Goal: Task Accomplishment & Management: Manage account settings

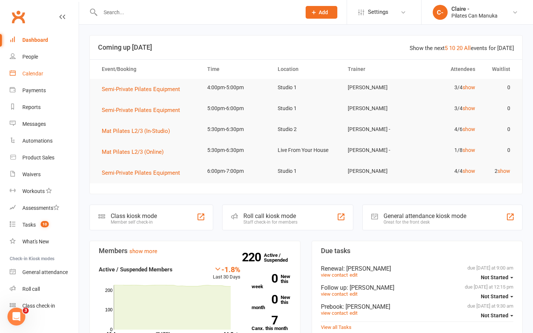
click at [37, 74] on div "Calendar" at bounding box center [32, 73] width 21 height 6
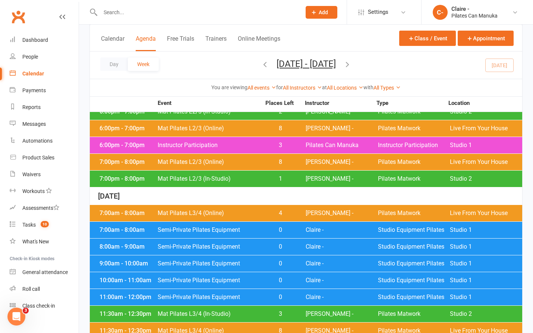
scroll to position [485, 0]
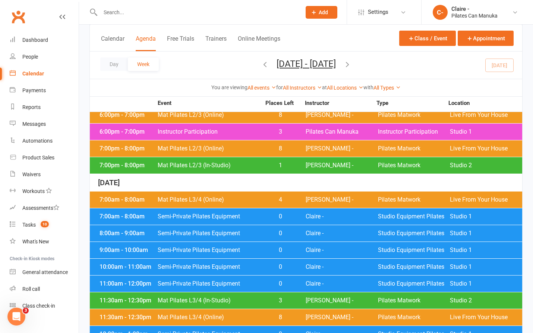
click at [152, 213] on div "7:00am - 8:00am" at bounding box center [128, 216] width 60 height 6
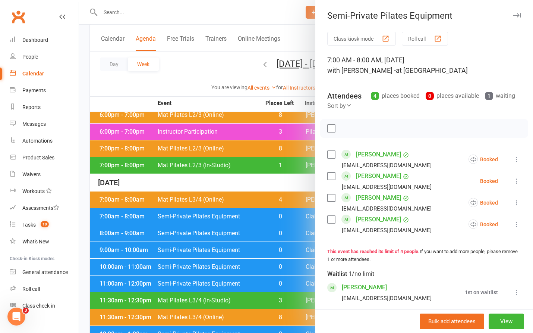
click at [512, 289] on button at bounding box center [516, 291] width 9 height 9
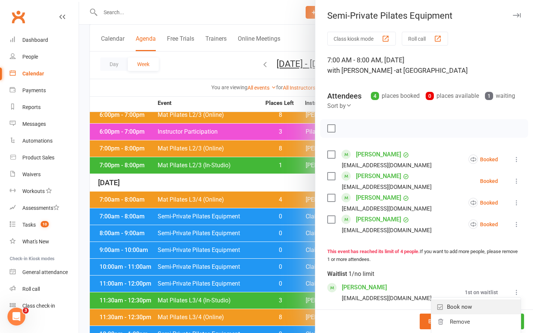
click at [450, 310] on link "Book now" at bounding box center [475, 306] width 89 height 15
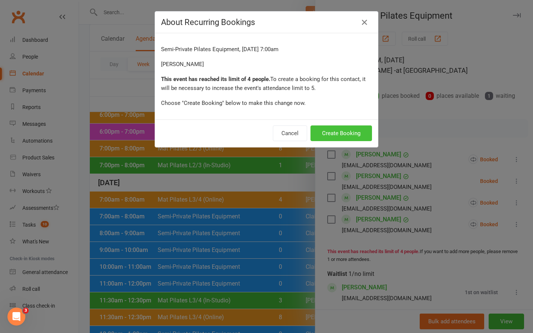
click at [345, 135] on button "Create Booking" at bounding box center [342, 133] width 62 height 16
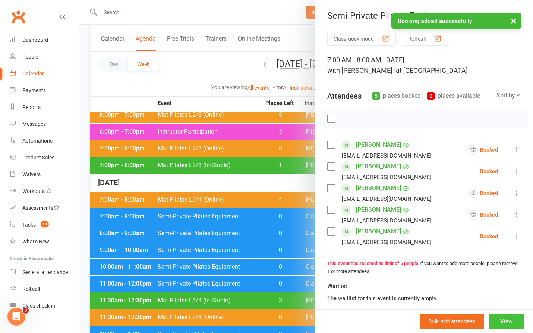
click at [489, 319] on button "View" at bounding box center [506, 321] width 35 height 16
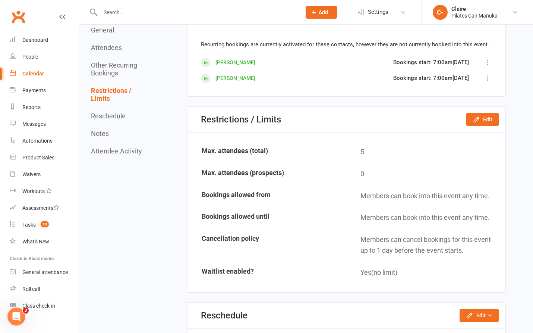
scroll to position [634, 0]
click at [482, 119] on button "Edit" at bounding box center [482, 119] width 32 height 13
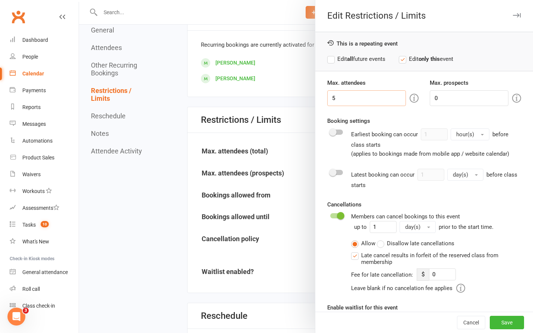
drag, startPoint x: 340, startPoint y: 103, endPoint x: 300, endPoint y: 104, distance: 40.3
click at [300, 0] on div "Edit Restrictions / Limits This is a repeating event Edit all future events Edi…" at bounding box center [306, 0] width 454 height 0
type input "4"
click at [496, 322] on button "Save" at bounding box center [507, 321] width 34 height 13
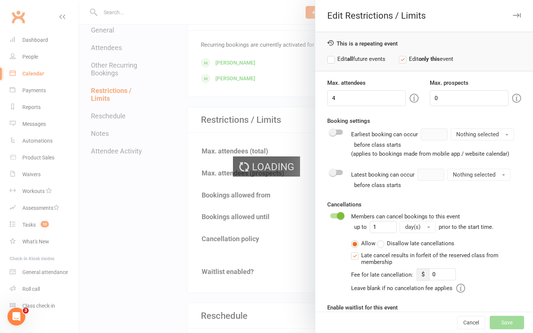
type input "0"
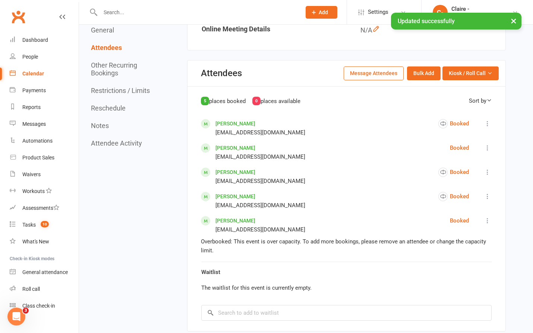
scroll to position [186, 0]
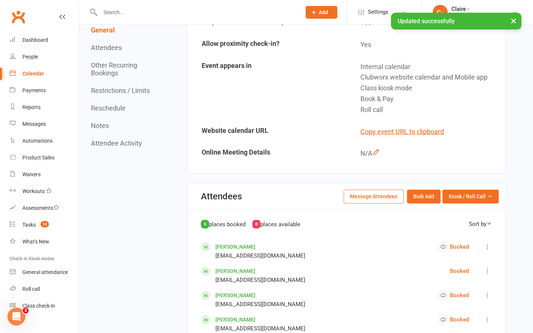
click at [35, 71] on div "Calendar" at bounding box center [33, 73] width 22 height 6
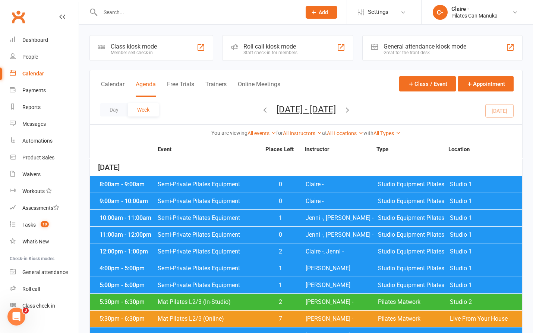
click at [352, 109] on icon "button" at bounding box center [347, 110] width 8 height 8
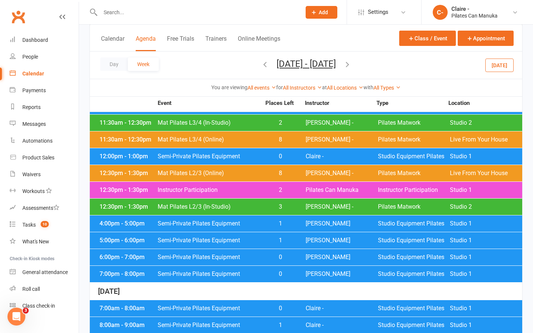
scroll to position [559, 0]
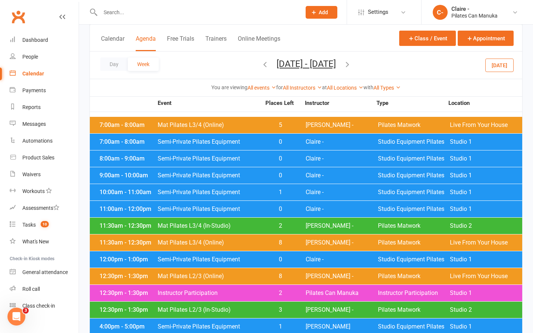
click at [352, 62] on icon "button" at bounding box center [347, 64] width 8 height 8
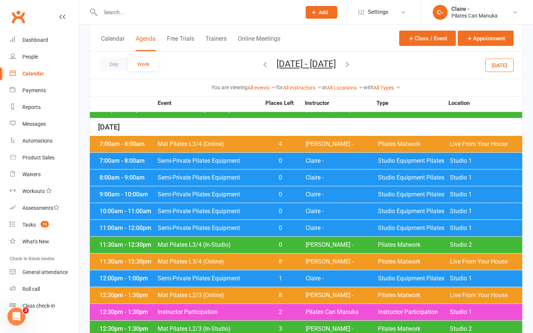
scroll to position [522, 0]
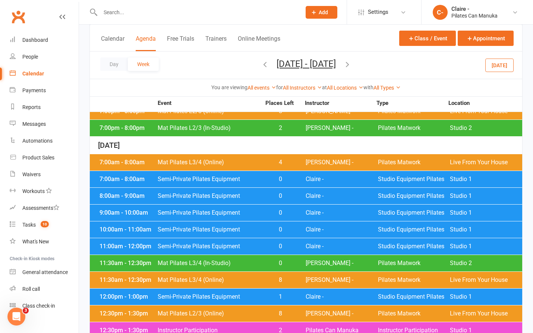
click at [317, 171] on div "7:00am - 8:00am Semi-Private Pilates Equipment 0 Claire - Studio Equipment Pila…" at bounding box center [306, 179] width 433 height 16
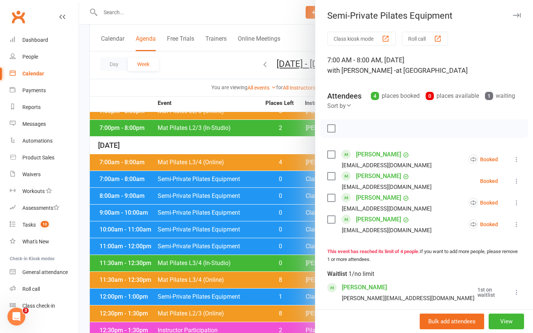
click at [296, 134] on div at bounding box center [306, 166] width 454 height 333
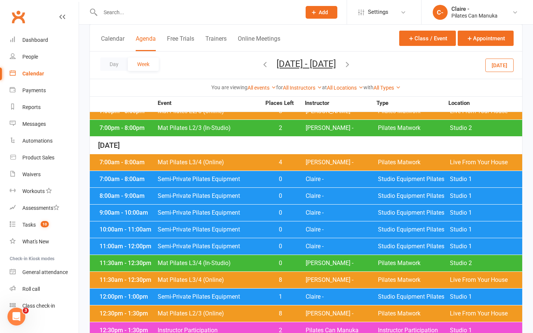
click at [352, 63] on icon "button" at bounding box center [347, 64] width 8 height 8
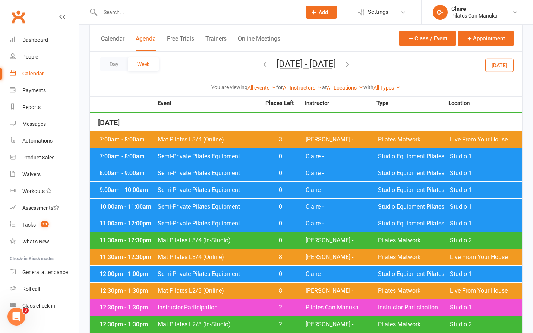
click at [308, 153] on span "Claire -" at bounding box center [342, 156] width 72 height 6
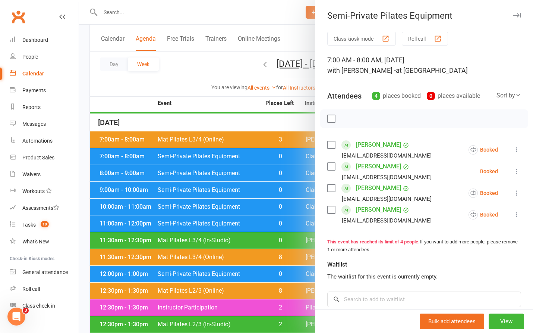
click at [277, 118] on div at bounding box center [306, 166] width 454 height 333
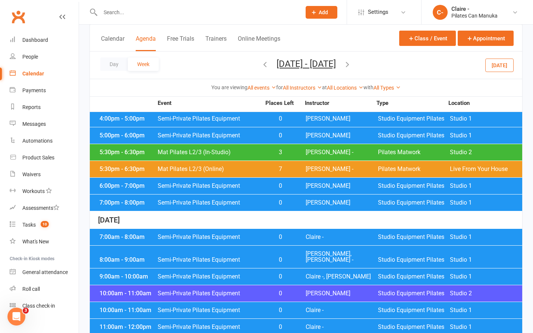
scroll to position [149, 0]
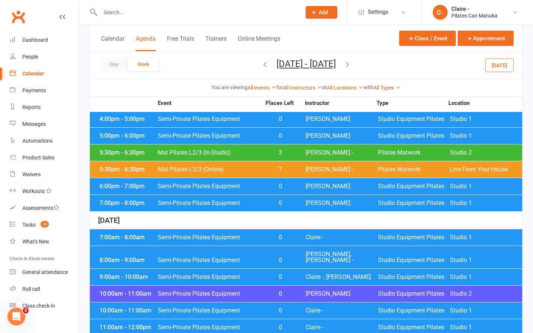
click at [295, 238] on span "0" at bounding box center [280, 237] width 39 height 6
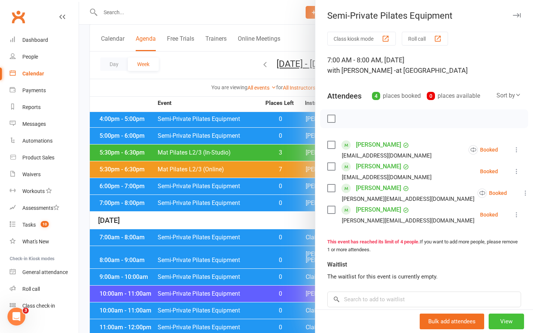
click at [493, 319] on button "View" at bounding box center [506, 321] width 35 height 16
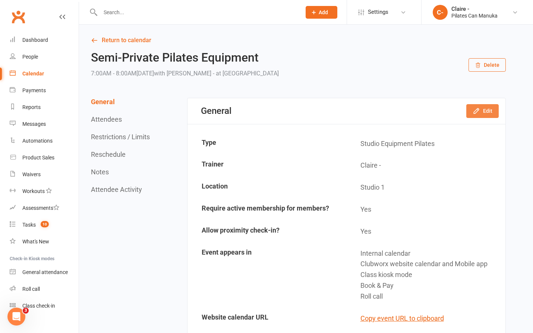
click at [482, 113] on button "Edit" at bounding box center [482, 110] width 32 height 13
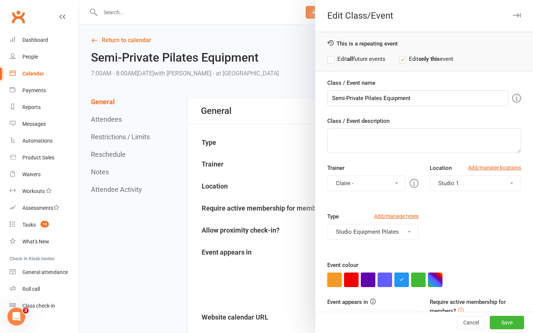
click at [363, 183] on button "Claire -" at bounding box center [366, 183] width 79 height 16
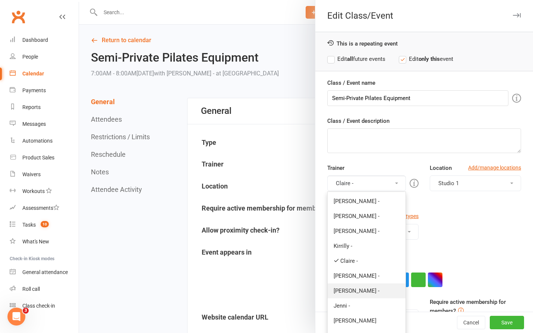
click at [336, 292] on link "[PERSON_NAME] -" at bounding box center [367, 290] width 78 height 15
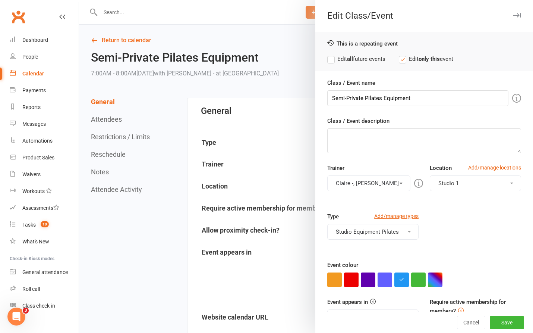
click at [345, 188] on button "Claire -, [PERSON_NAME] -" at bounding box center [368, 183] width 83 height 16
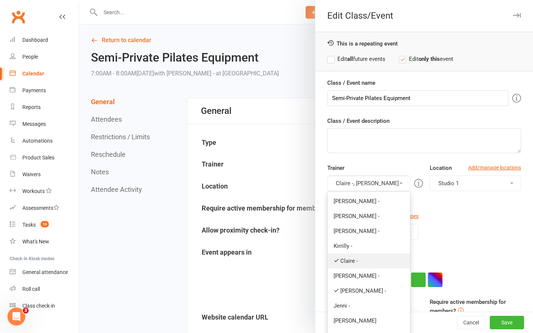
click at [336, 260] on icon at bounding box center [337, 260] width 6 height 6
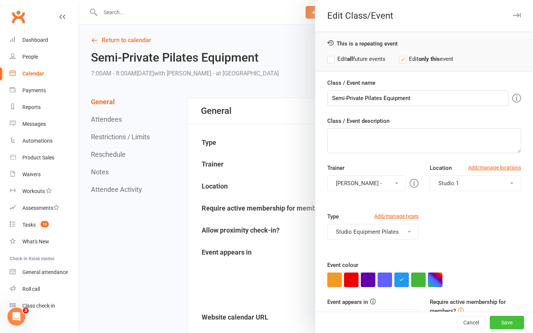
click at [497, 323] on button "Save" at bounding box center [507, 321] width 34 height 13
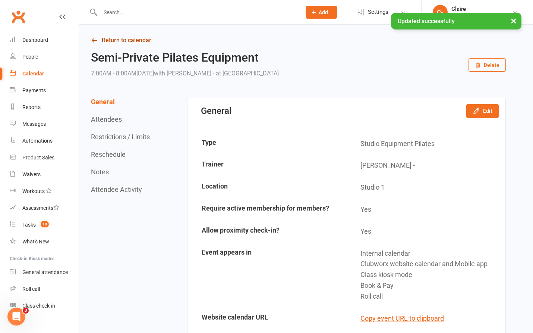
click at [113, 41] on link "Return to calendar" at bounding box center [298, 40] width 415 height 10
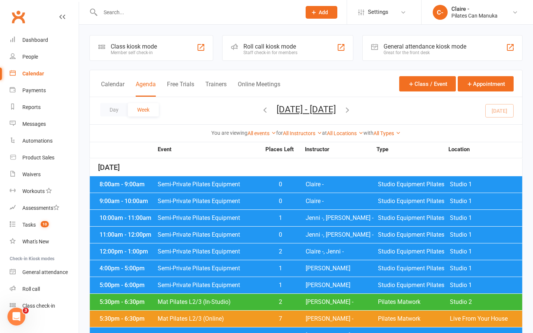
click at [352, 109] on icon "button" at bounding box center [347, 110] width 8 height 8
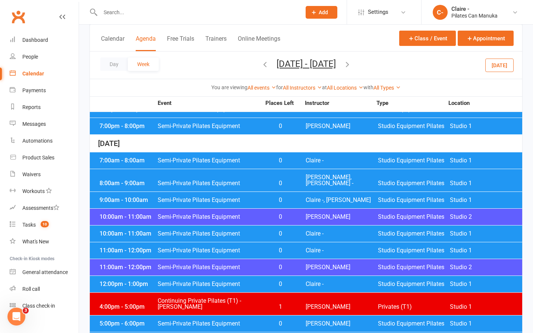
scroll to position [186, 0]
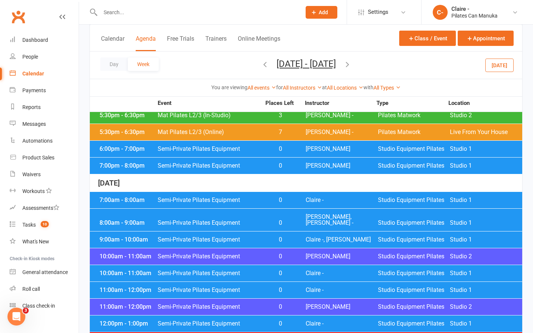
click at [313, 197] on span "Claire -" at bounding box center [342, 200] width 72 height 6
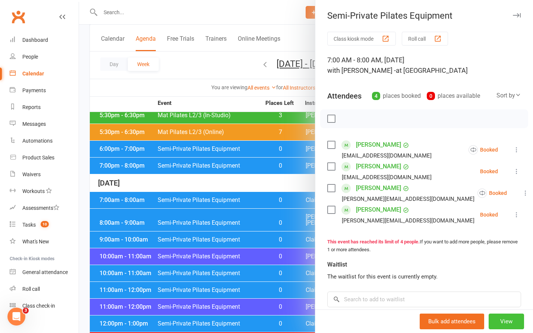
click at [495, 321] on button "View" at bounding box center [506, 321] width 35 height 16
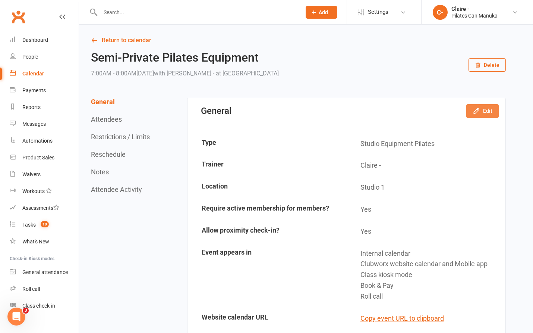
click at [482, 113] on button "Edit" at bounding box center [482, 110] width 32 height 13
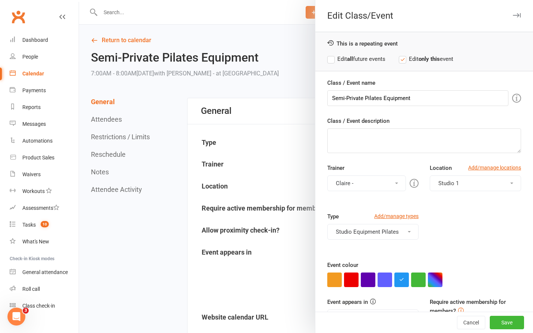
click at [364, 183] on button "Claire -" at bounding box center [366, 183] width 79 height 16
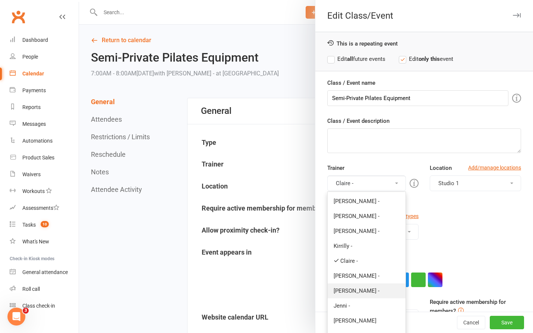
click at [344, 288] on link "[PERSON_NAME] -" at bounding box center [367, 290] width 78 height 15
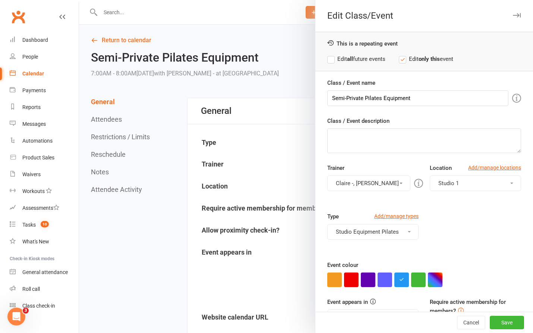
click at [348, 184] on button "Claire -, [PERSON_NAME] -" at bounding box center [368, 183] width 83 height 16
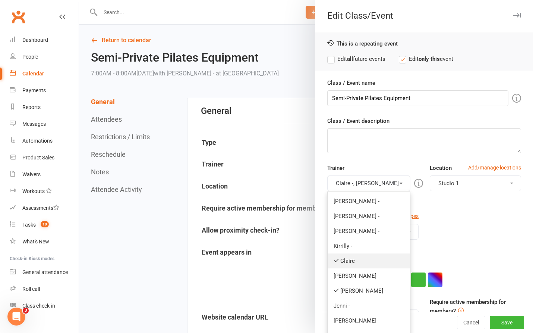
click at [332, 256] on link "Claire -" at bounding box center [369, 260] width 82 height 15
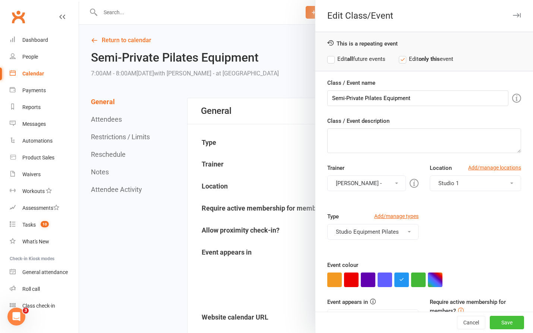
click at [490, 320] on button "Save" at bounding box center [507, 321] width 34 height 13
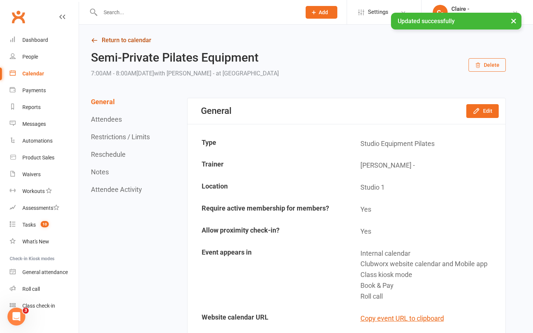
click at [133, 41] on link "Return to calendar" at bounding box center [298, 40] width 415 height 10
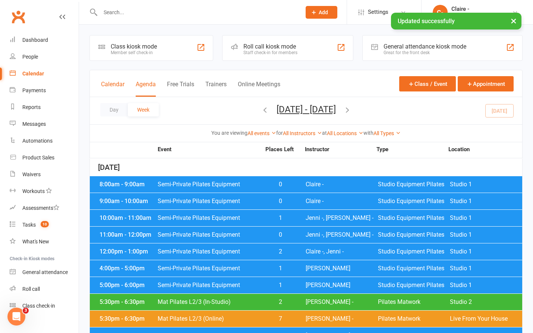
click at [113, 84] on button "Calendar" at bounding box center [112, 89] width 23 height 16
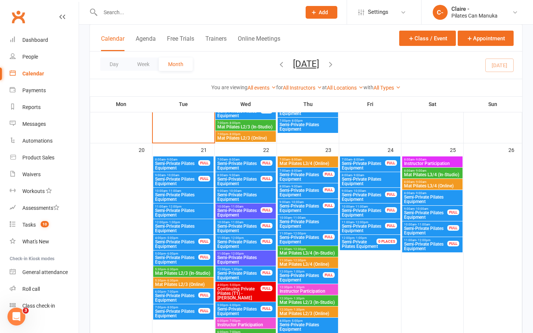
scroll to position [671, 0]
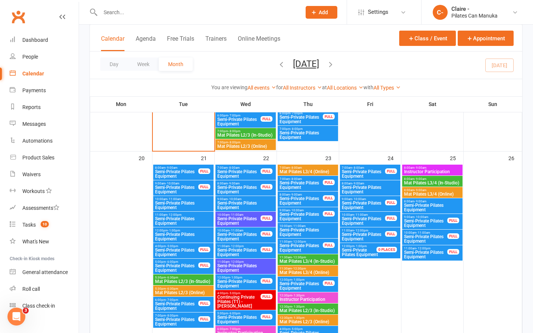
click at [371, 186] on span "Semi-Private Pilates Equipment" at bounding box center [370, 189] width 57 height 9
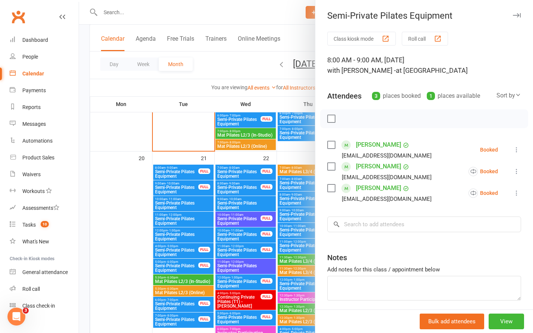
click at [299, 156] on div at bounding box center [306, 166] width 454 height 333
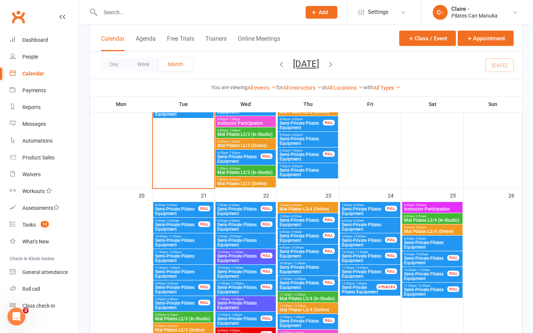
scroll to position [858, 0]
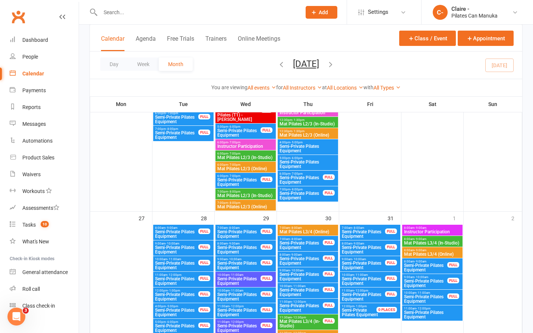
click at [251, 232] on span "Semi-Private Pilates Equipment" at bounding box center [239, 233] width 44 height 9
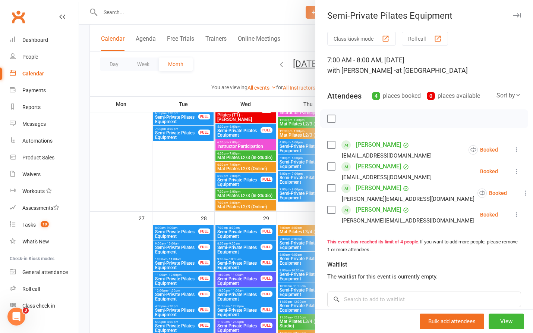
click at [192, 197] on div at bounding box center [306, 166] width 454 height 333
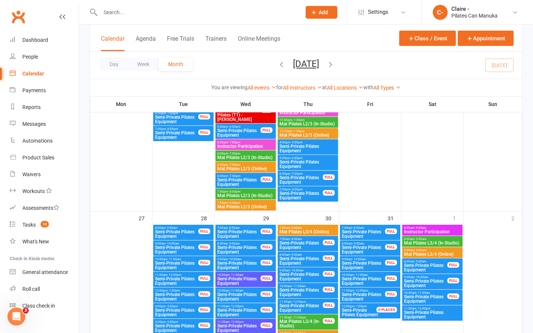
click at [234, 250] on span "Semi-Private Pilates Equipment" at bounding box center [239, 249] width 44 height 9
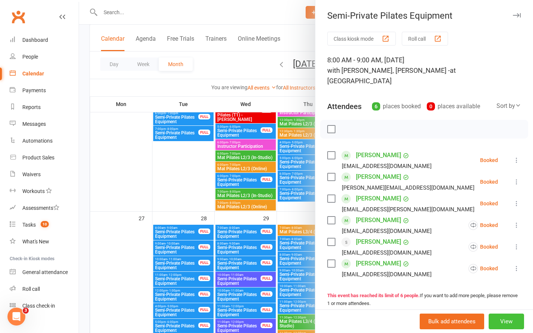
click at [505, 322] on button "View" at bounding box center [506, 321] width 35 height 16
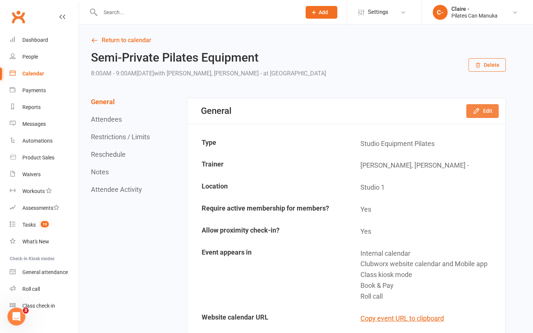
click at [491, 114] on button "Edit" at bounding box center [482, 110] width 32 height 13
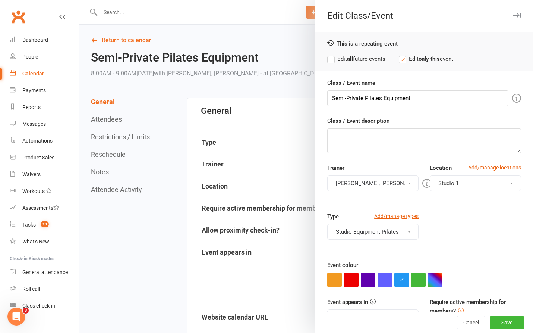
click at [368, 183] on button "[PERSON_NAME], [PERSON_NAME] -" at bounding box center [372, 183] width 91 height 16
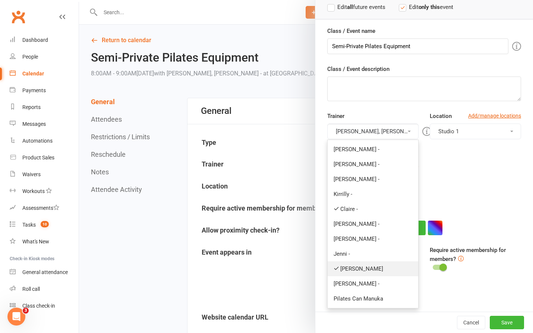
scroll to position [55, 0]
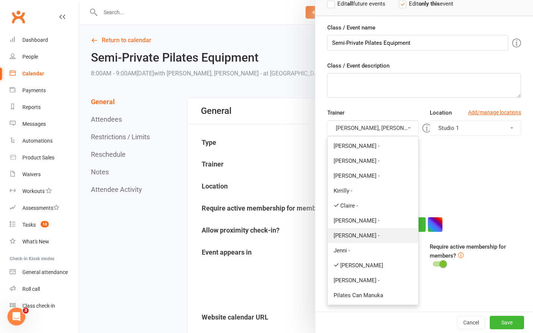
click at [336, 234] on link "[PERSON_NAME] -" at bounding box center [373, 235] width 91 height 15
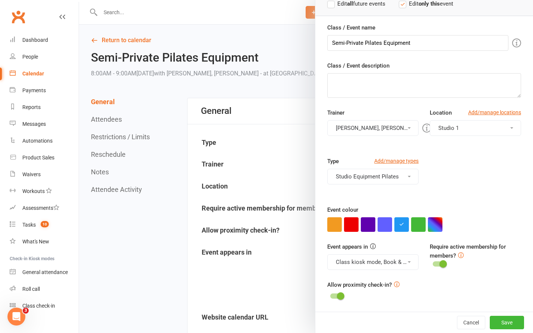
click at [347, 132] on button "[PERSON_NAME], [PERSON_NAME] -, [PERSON_NAME] -" at bounding box center [372, 128] width 91 height 16
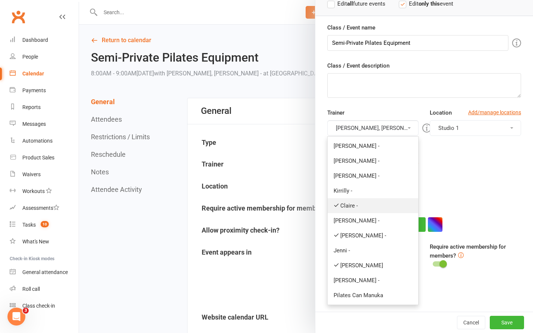
click at [334, 202] on icon at bounding box center [337, 205] width 6 height 6
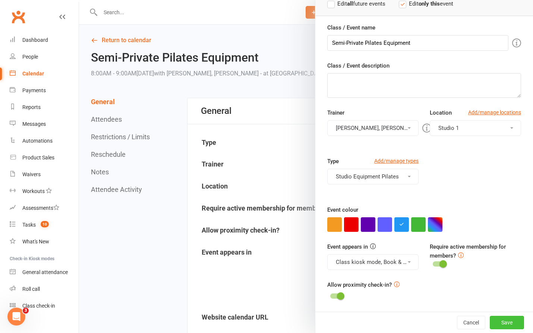
click at [494, 321] on button "Save" at bounding box center [507, 321] width 34 height 13
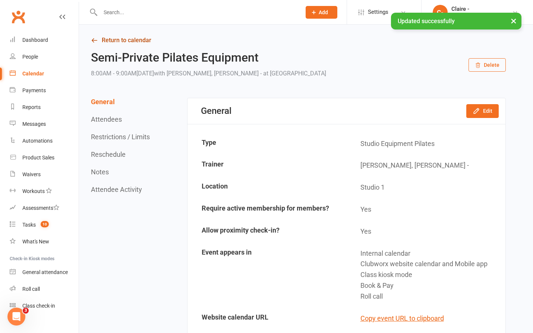
drag, startPoint x: 119, startPoint y: 40, endPoint x: 139, endPoint y: 71, distance: 37.1
click at [119, 40] on link "Return to calendar" at bounding box center [298, 40] width 415 height 10
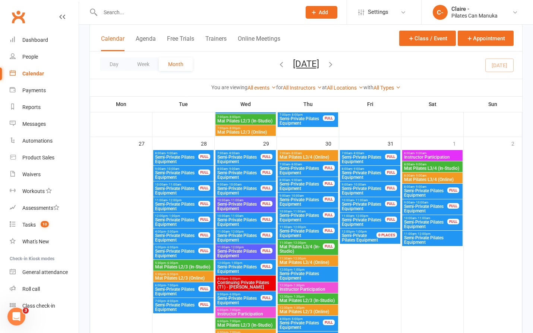
scroll to position [895, 0]
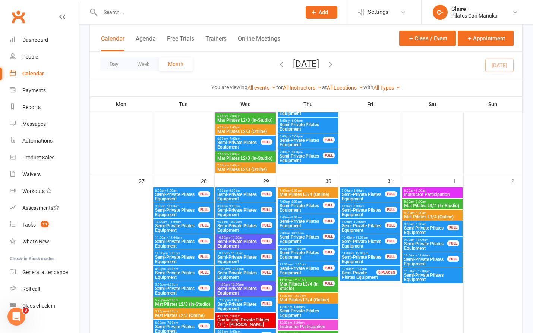
click at [311, 204] on span "Semi-Private Pilates Equipment" at bounding box center [301, 207] width 44 height 9
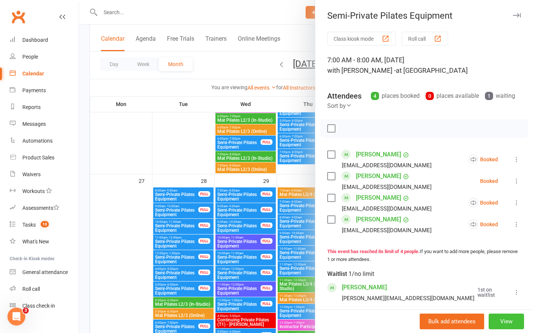
click at [497, 319] on button "View" at bounding box center [506, 321] width 35 height 16
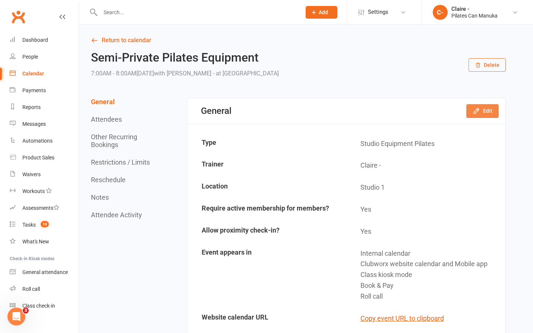
click at [483, 113] on button "Edit" at bounding box center [482, 110] width 32 height 13
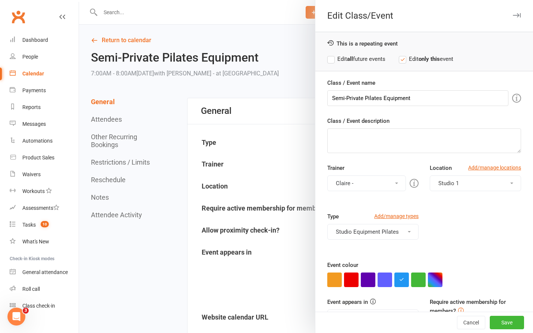
click at [363, 182] on button "Claire -" at bounding box center [366, 183] width 79 height 16
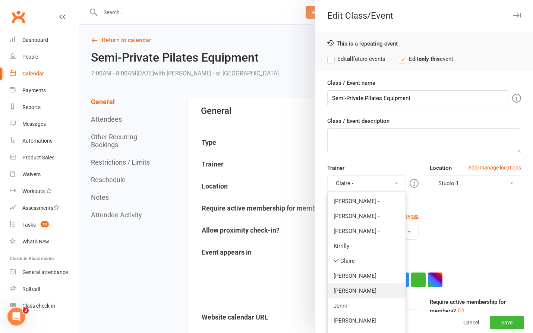
click at [337, 288] on link "[PERSON_NAME] -" at bounding box center [367, 290] width 78 height 15
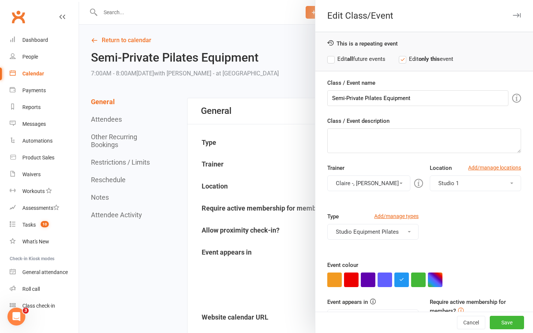
click at [347, 182] on button "Claire -, [PERSON_NAME] -" at bounding box center [368, 183] width 83 height 16
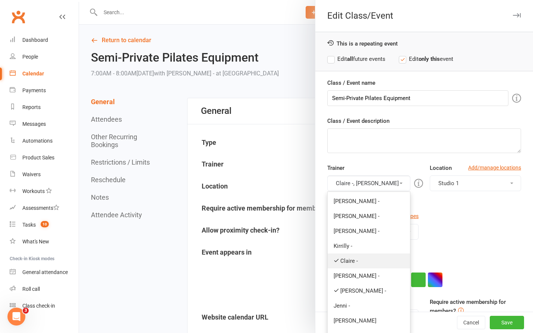
drag, startPoint x: 339, startPoint y: 258, endPoint x: 417, endPoint y: 259, distance: 78.3
click at [338, 258] on link "Claire -" at bounding box center [369, 260] width 82 height 15
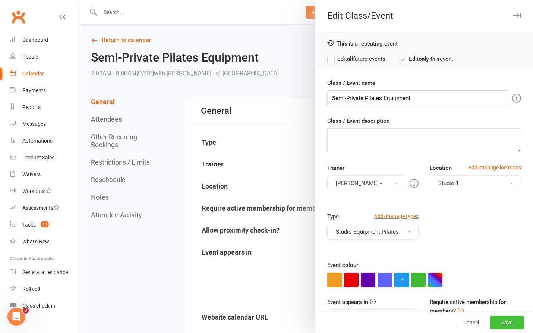
click at [492, 321] on button "Save" at bounding box center [507, 321] width 34 height 13
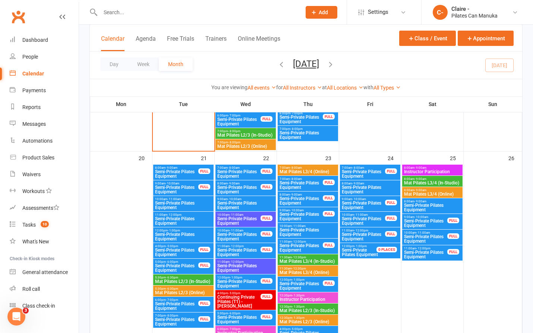
scroll to position [895, 0]
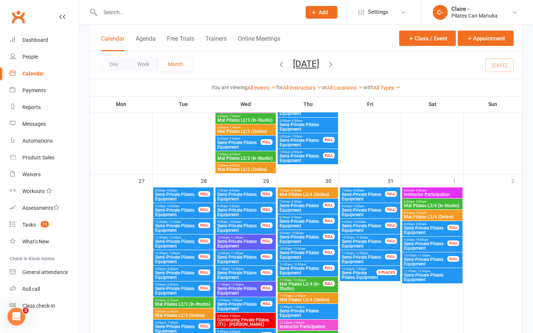
click at [301, 221] on span "Semi-Private Pilates Equipment" at bounding box center [301, 223] width 44 height 9
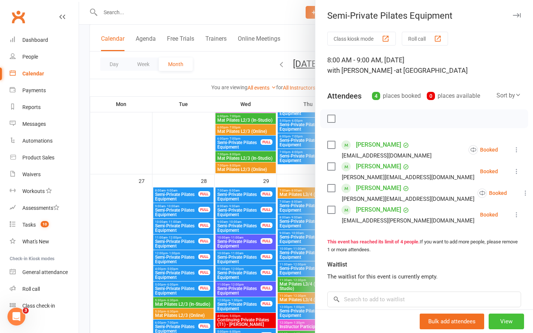
click at [489, 321] on button "View" at bounding box center [506, 321] width 35 height 16
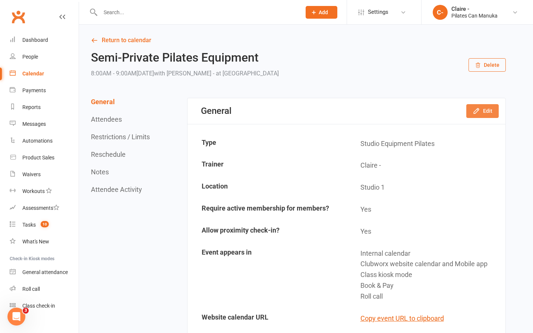
click at [484, 108] on button "Edit" at bounding box center [482, 110] width 32 height 13
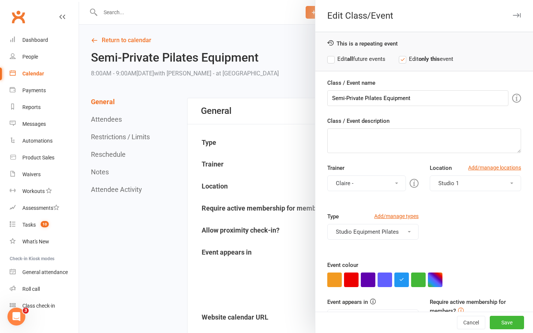
click at [357, 181] on button "Claire -" at bounding box center [366, 183] width 79 height 16
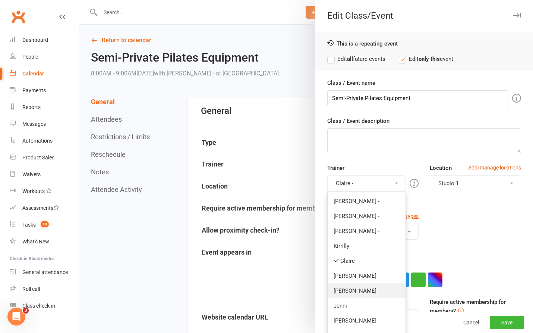
click at [343, 292] on link "[PERSON_NAME] -" at bounding box center [367, 290] width 78 height 15
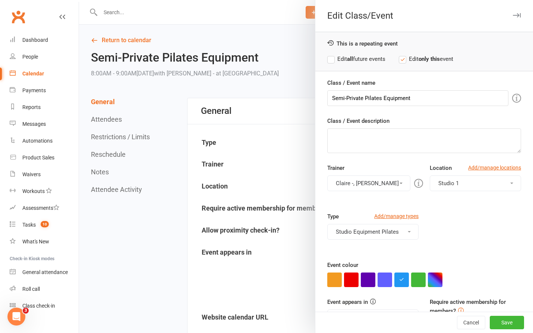
click at [351, 185] on button "Claire -, [PERSON_NAME] -" at bounding box center [368, 183] width 83 height 16
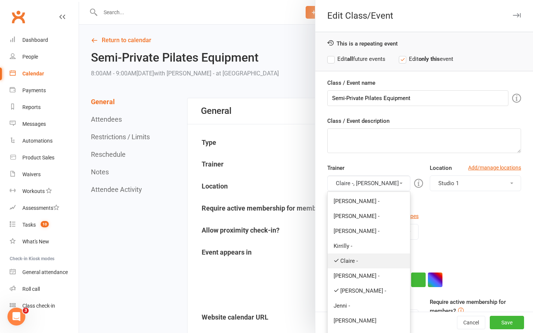
click at [341, 261] on link "Claire -" at bounding box center [369, 260] width 82 height 15
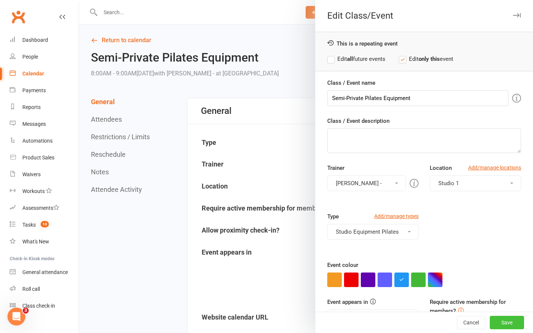
click at [494, 325] on button "Save" at bounding box center [507, 321] width 34 height 13
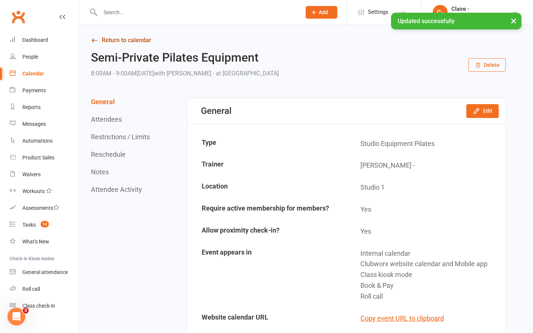
drag, startPoint x: 102, startPoint y: 38, endPoint x: 130, endPoint y: 107, distance: 74.4
click at [102, 38] on link "Return to calendar" at bounding box center [298, 40] width 415 height 10
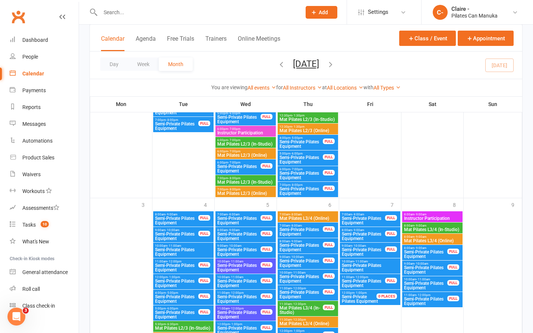
scroll to position [1193, 0]
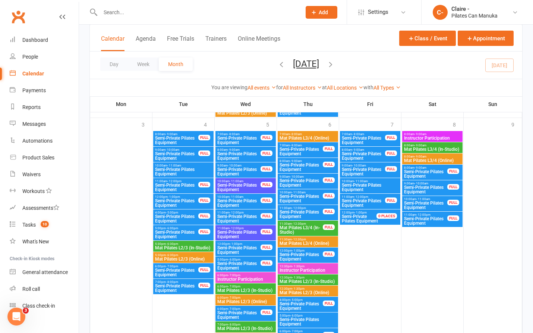
click at [233, 136] on span "Semi-Private Pilates Equipment" at bounding box center [239, 140] width 44 height 9
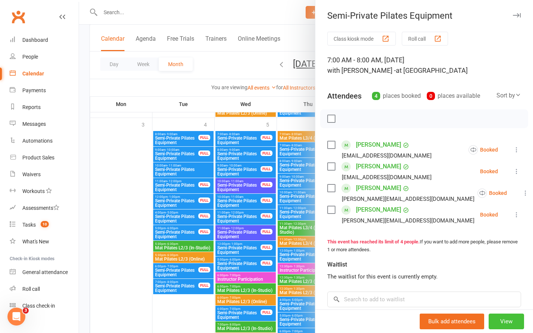
click at [501, 317] on button "View" at bounding box center [506, 321] width 35 height 16
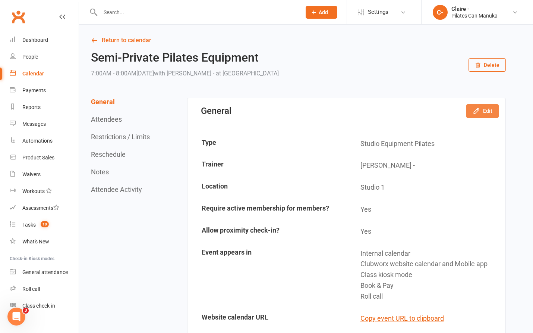
click at [476, 111] on icon "button" at bounding box center [476, 110] width 7 height 7
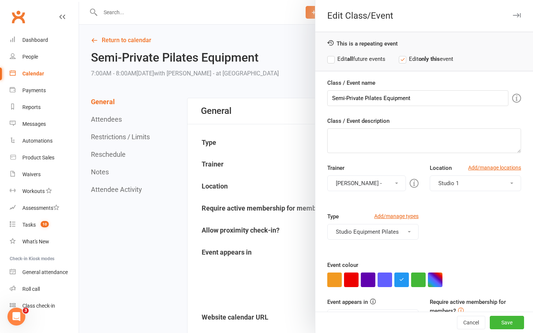
click at [340, 181] on button "[PERSON_NAME] -" at bounding box center [366, 183] width 79 height 16
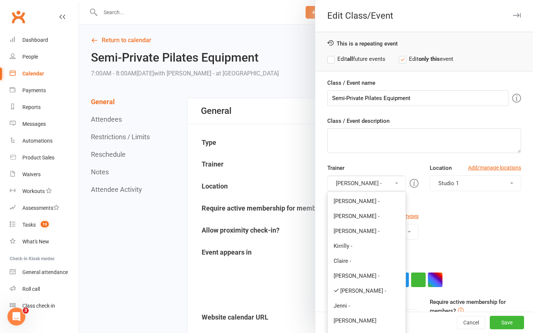
click at [152, 225] on div at bounding box center [306, 166] width 454 height 333
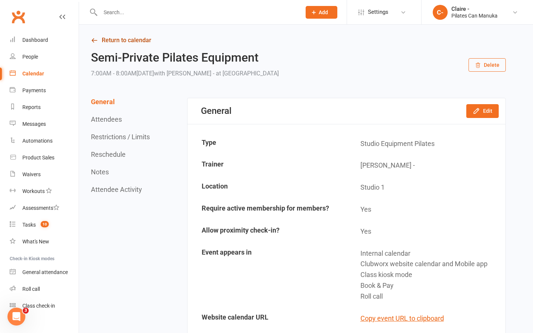
drag, startPoint x: 110, startPoint y: 39, endPoint x: 164, endPoint y: 120, distance: 97.3
click at [110, 39] on link "Return to calendar" at bounding box center [298, 40] width 415 height 10
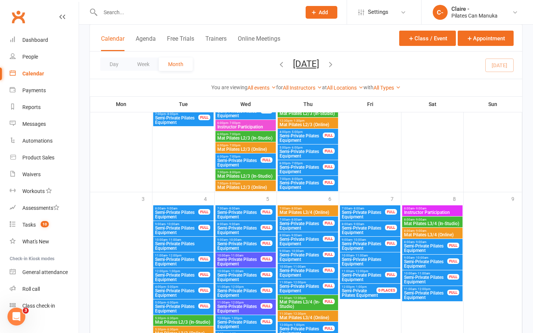
scroll to position [1093, 0]
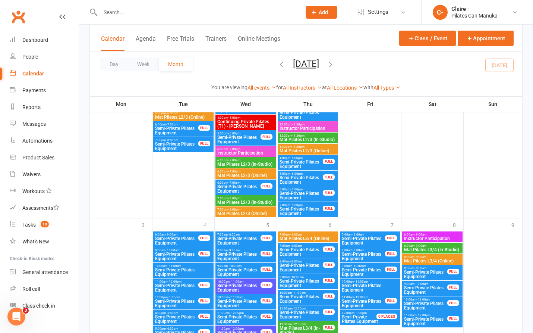
click at [246, 254] on span "Semi-Private Pilates Equipment" at bounding box center [239, 256] width 44 height 9
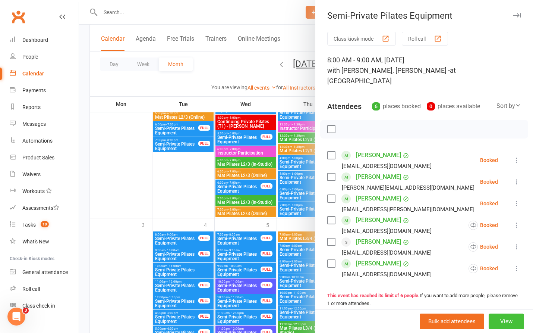
click at [498, 322] on button "View" at bounding box center [506, 321] width 35 height 16
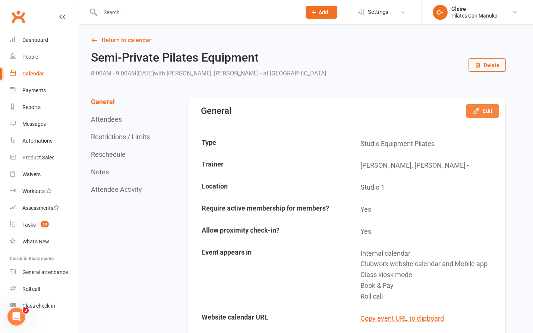
click at [480, 114] on icon "button" at bounding box center [476, 110] width 7 height 7
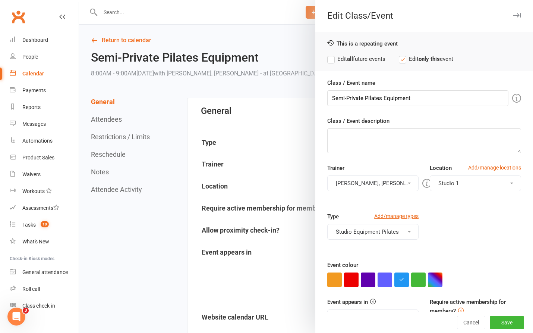
click at [355, 182] on button "[PERSON_NAME], [PERSON_NAME] -" at bounding box center [372, 183] width 91 height 16
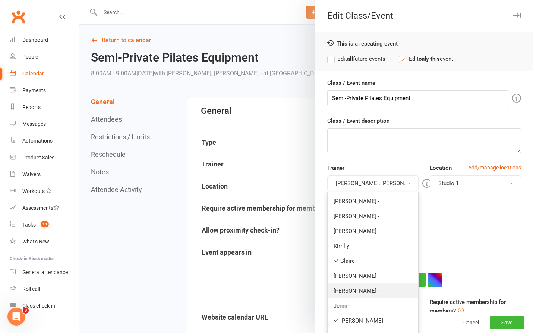
click at [338, 290] on link "[PERSON_NAME] -" at bounding box center [373, 290] width 91 height 15
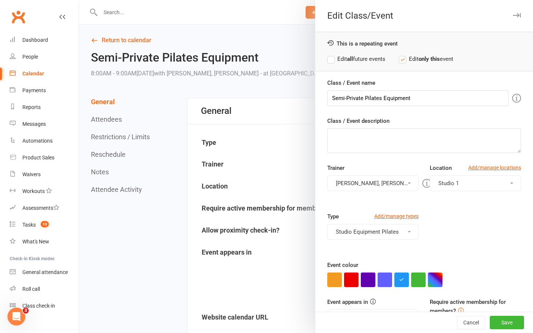
drag, startPoint x: 351, startPoint y: 183, endPoint x: 340, endPoint y: 249, distance: 67.2
click at [351, 182] on button "[PERSON_NAME], [PERSON_NAME] -, [PERSON_NAME] -" at bounding box center [372, 183] width 91 height 16
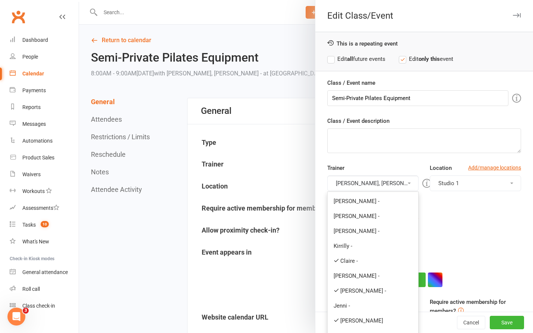
drag, startPoint x: 334, startPoint y: 321, endPoint x: 370, endPoint y: 319, distance: 36.2
click at [334, 320] on icon at bounding box center [337, 320] width 6 height 6
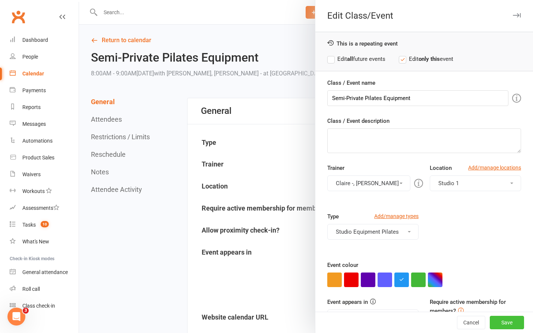
click at [491, 321] on button "Save" at bounding box center [507, 321] width 34 height 13
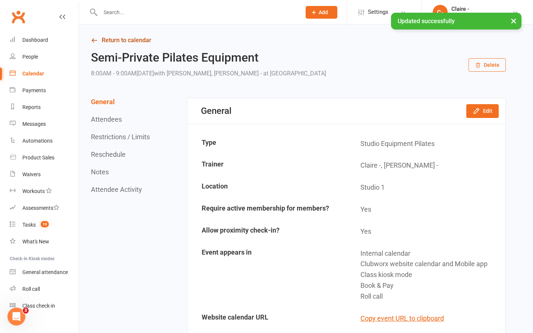
drag, startPoint x: 119, startPoint y: 41, endPoint x: 105, endPoint y: 56, distance: 20.3
click at [119, 41] on link "Return to calendar" at bounding box center [298, 40] width 415 height 10
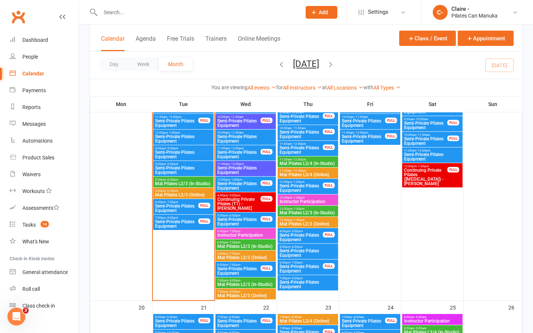
scroll to position [410, 0]
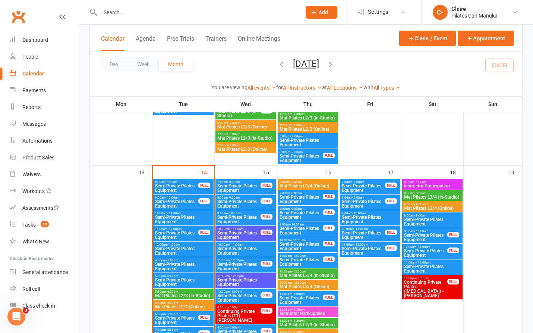
click at [125, 9] on input "text" at bounding box center [197, 12] width 198 height 10
type input "[PERSON_NAME]"
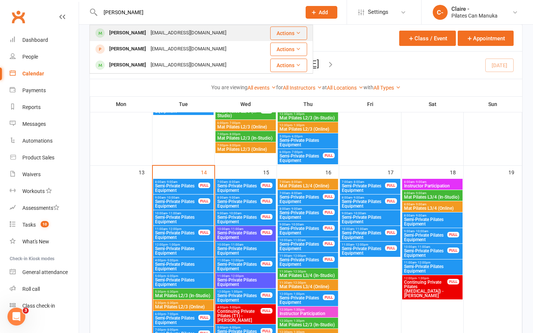
click at [144, 34] on div "[PERSON_NAME]" at bounding box center [127, 33] width 41 height 11
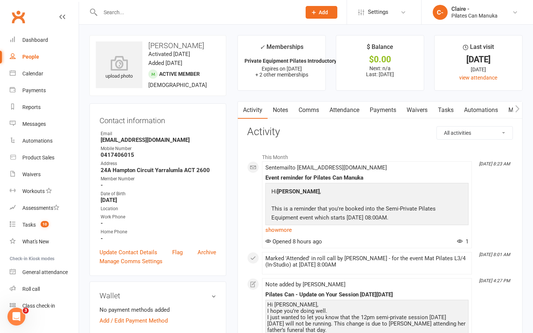
click at [335, 111] on link "Attendance" at bounding box center [344, 109] width 40 height 17
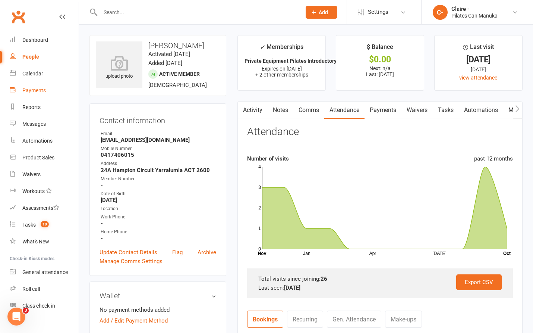
click at [38, 87] on link "Payments" at bounding box center [44, 90] width 69 height 17
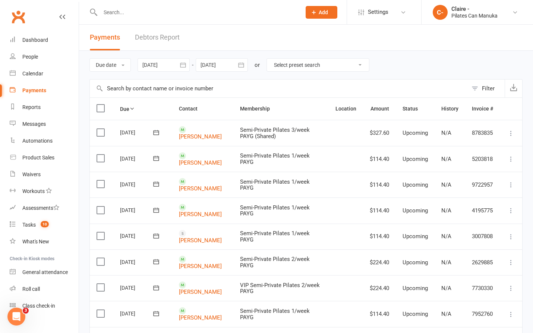
click at [490, 89] on div "Filter" at bounding box center [488, 88] width 13 height 9
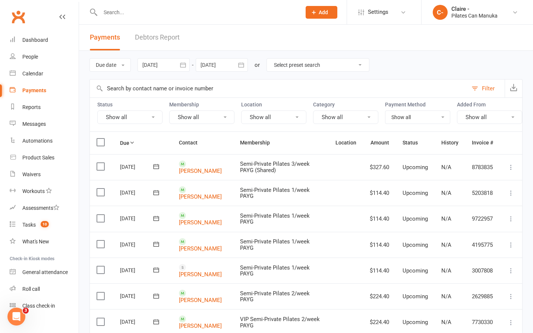
click at [346, 116] on button "Show all" at bounding box center [345, 116] width 65 height 13
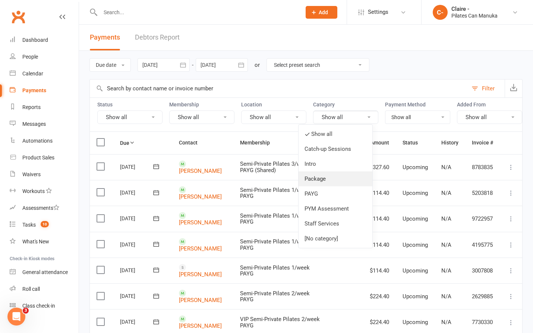
click at [319, 176] on link "Package" at bounding box center [336, 178] width 74 height 15
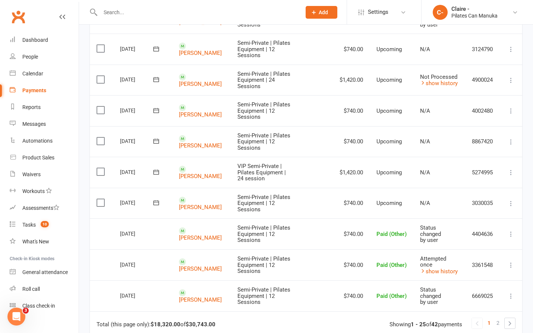
scroll to position [627, 0]
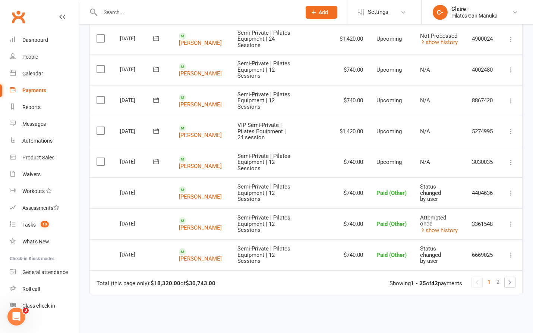
drag, startPoint x: 499, startPoint y: 213, endPoint x: 452, endPoint y: 253, distance: 62.1
click at [499, 276] on span "2" at bounding box center [498, 281] width 3 height 10
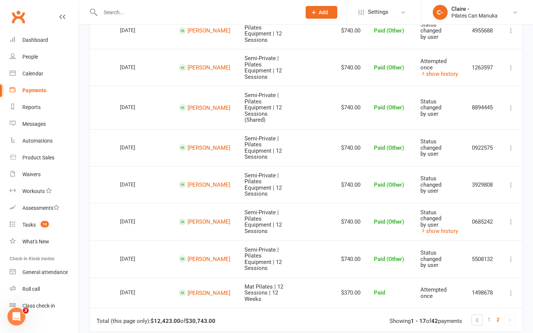
scroll to position [467, 0]
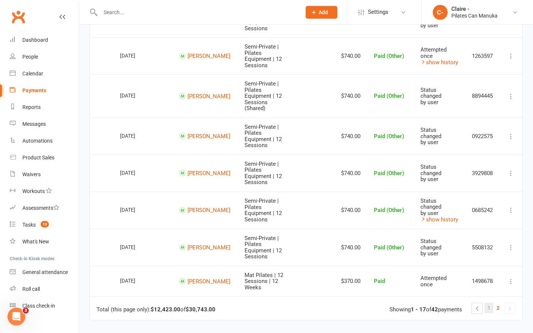
click at [488, 302] on span "1" at bounding box center [489, 307] width 3 height 10
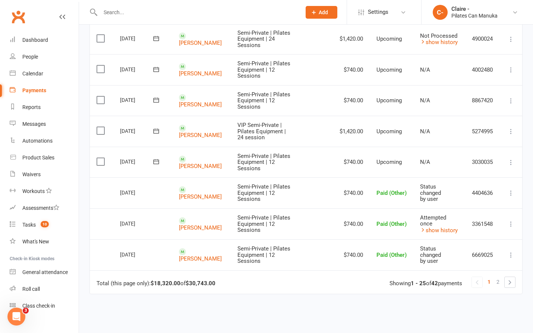
scroll to position [478, 0]
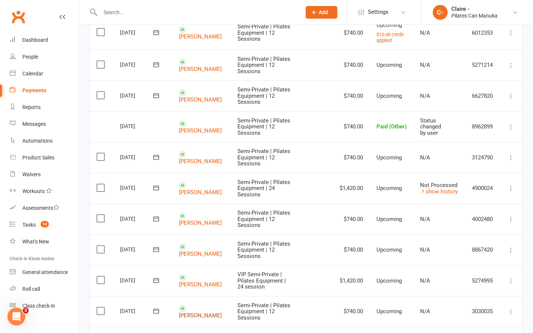
click at [189, 311] on link "[PERSON_NAME]" at bounding box center [200, 314] width 43 height 7
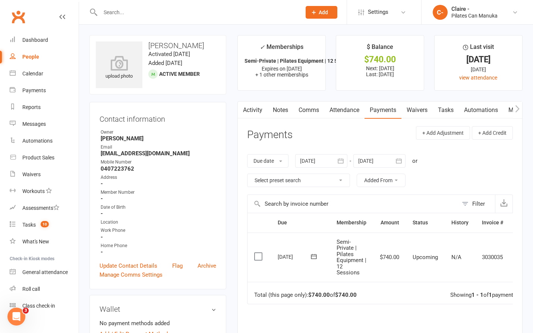
click at [282, 107] on link "Notes" at bounding box center [281, 109] width 26 height 17
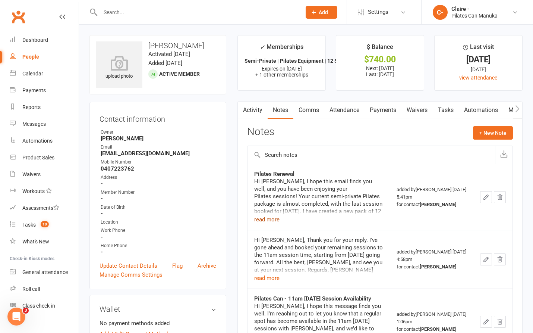
click at [266, 216] on button "read more" at bounding box center [266, 219] width 25 height 9
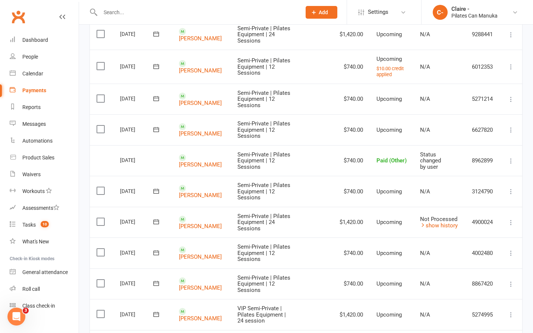
scroll to position [522, 0]
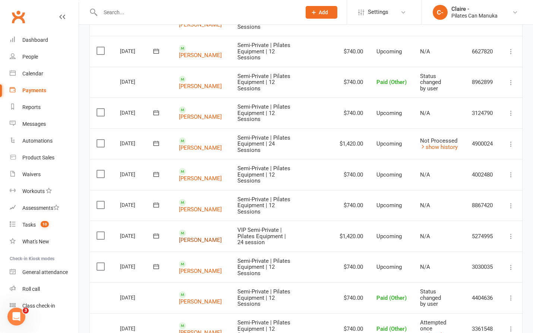
click at [188, 236] on link "[PERSON_NAME]" at bounding box center [200, 239] width 43 height 7
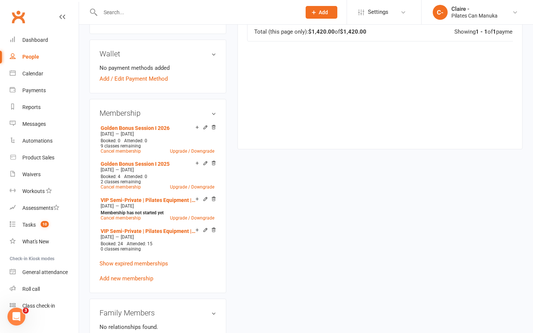
scroll to position [261, 0]
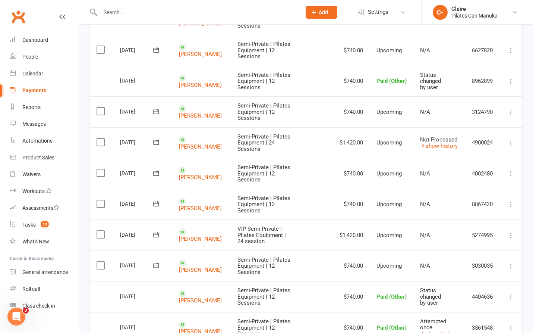
scroll to position [485, 0]
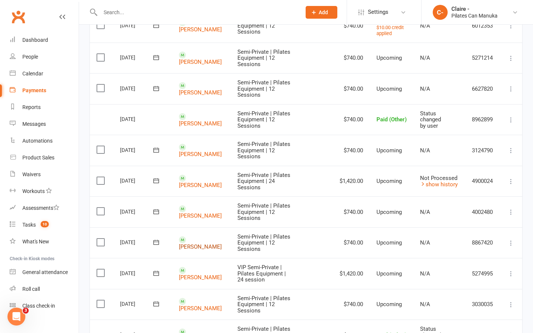
click at [194, 243] on link "[PERSON_NAME]" at bounding box center [200, 246] width 43 height 7
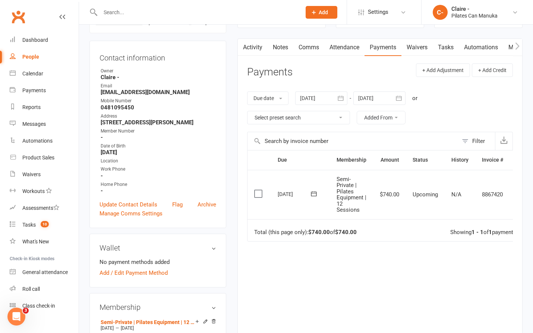
scroll to position [224, 0]
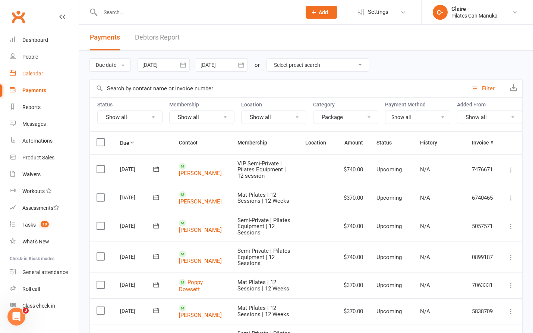
drag, startPoint x: 30, startPoint y: 74, endPoint x: 40, endPoint y: 73, distance: 9.8
click at [30, 74] on div "Calendar" at bounding box center [32, 73] width 21 height 6
